Goal: Transaction & Acquisition: Purchase product/service

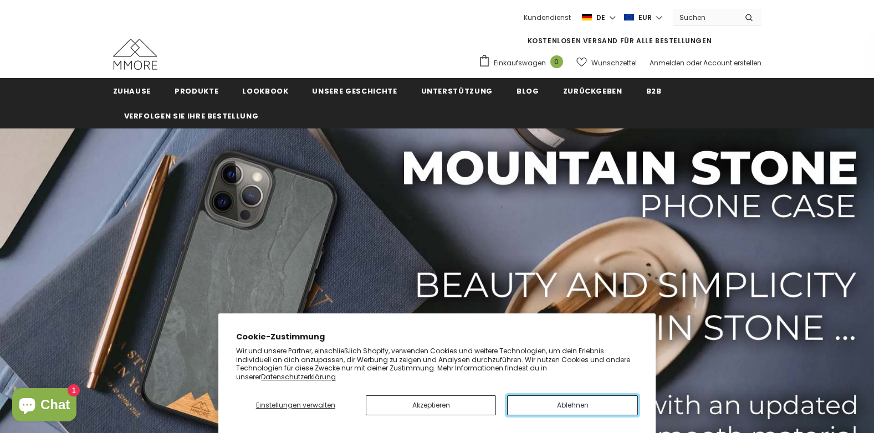
click at [565, 412] on button "Ablehnen" at bounding box center [572, 406] width 130 height 20
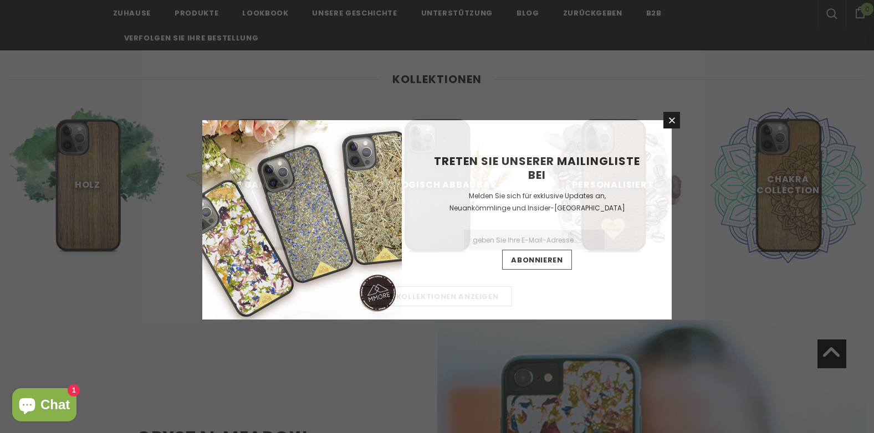
scroll to position [464, 0]
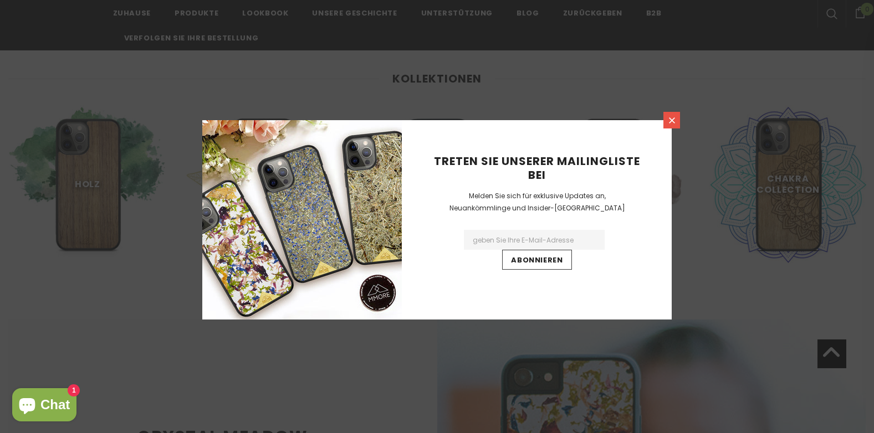
click at [669, 124] on icon at bounding box center [671, 120] width 9 height 9
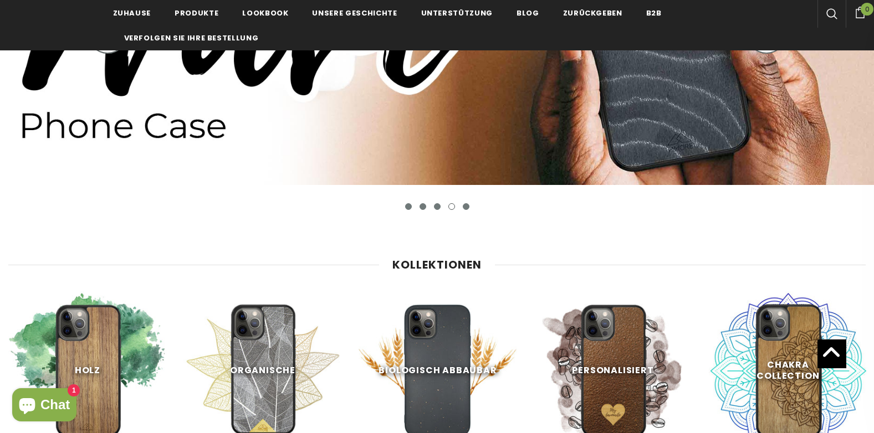
scroll to position [427, 0]
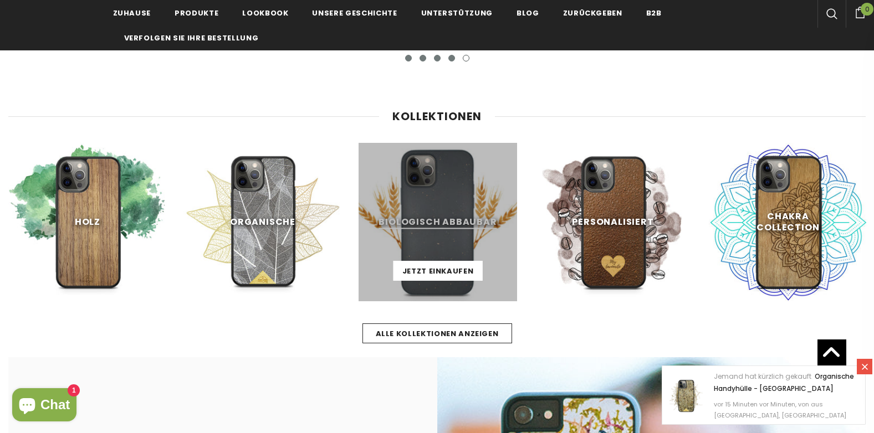
click at [412, 210] on link at bounding box center [437, 222] width 158 height 158
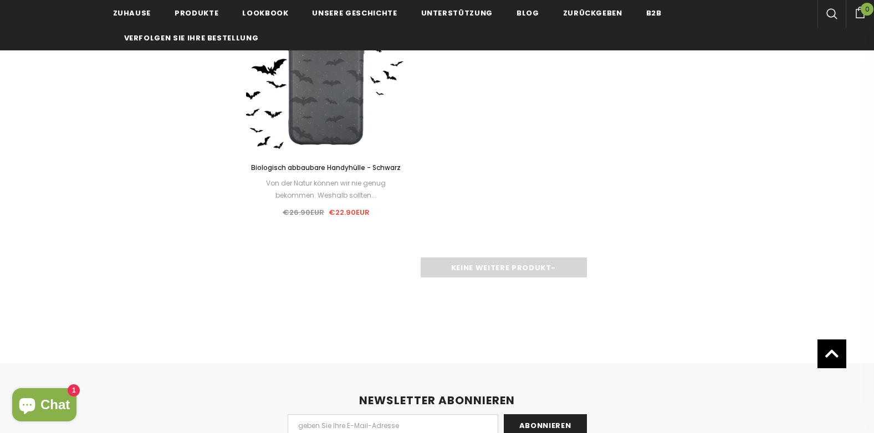
scroll to position [1577, 0]
